Goal: Transaction & Acquisition: Purchase product/service

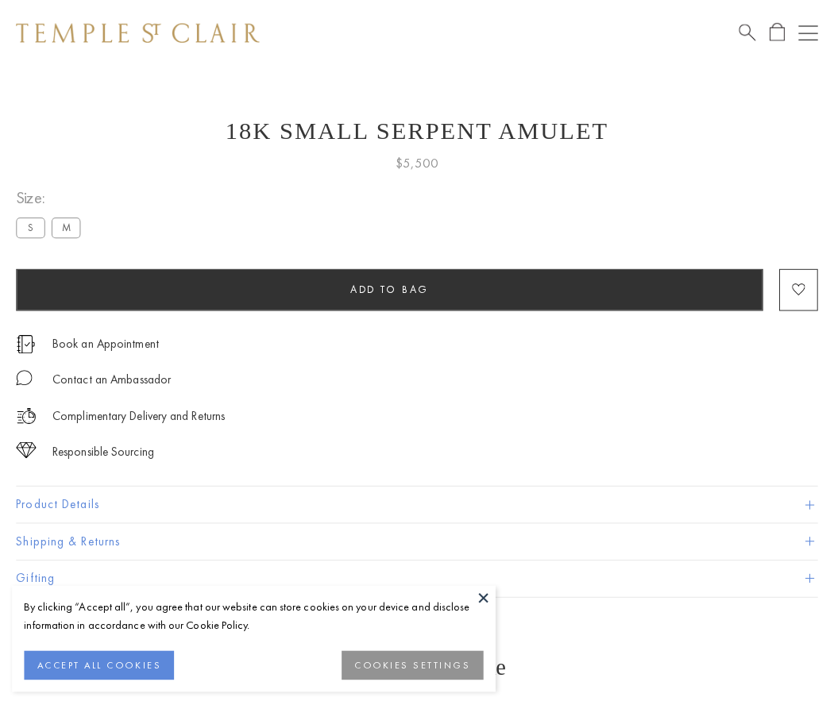
scroll to position [20, 0]
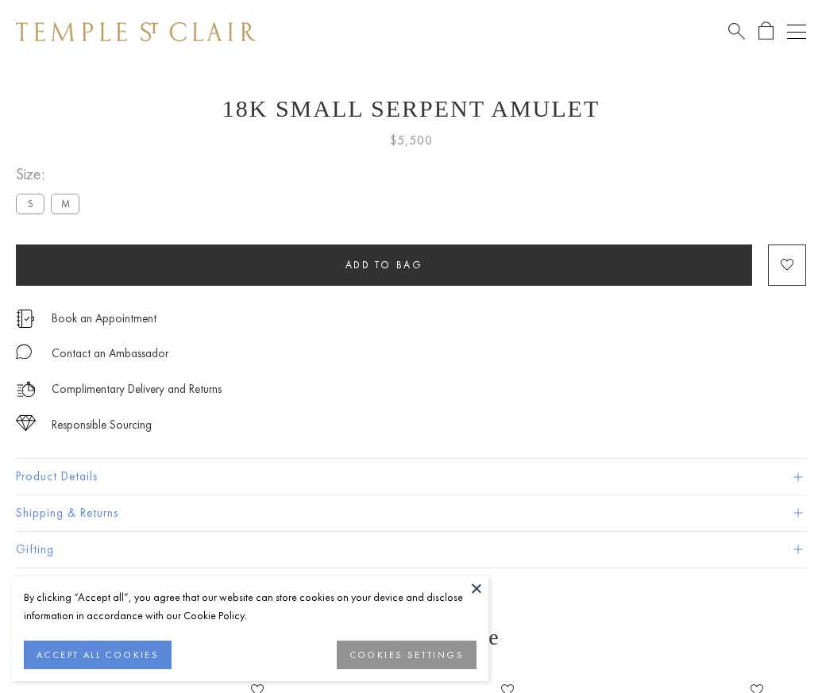
click at [383, 264] on span "Add to bag" at bounding box center [384, 264] width 78 height 13
